Goal: Task Accomplishment & Management: Use online tool/utility

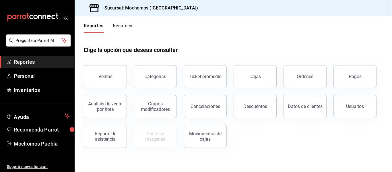
click at [48, 59] on span "Reportes" at bounding box center [42, 62] width 56 height 8
click at [312, 75] on div "Órdenes" at bounding box center [305, 76] width 17 height 5
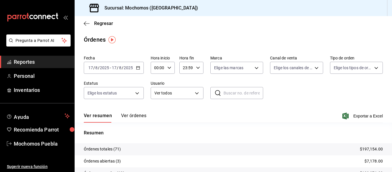
click at [139, 68] on icon "button" at bounding box center [138, 68] width 4 height 4
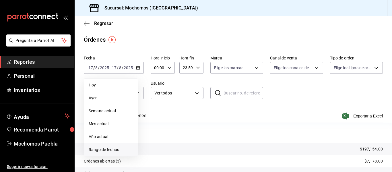
click at [98, 149] on span "Rango de fechas" at bounding box center [111, 150] width 44 height 6
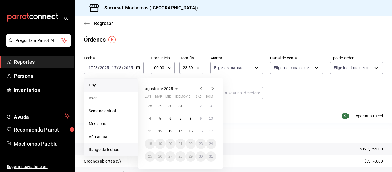
click at [96, 86] on span "Hoy" at bounding box center [111, 85] width 44 height 6
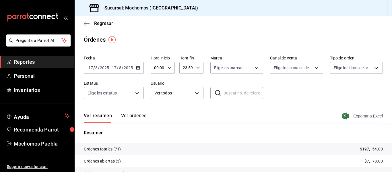
click at [358, 115] on span "Exportar a Excel" at bounding box center [362, 115] width 39 height 7
